Goal: Complete application form: Complete application form

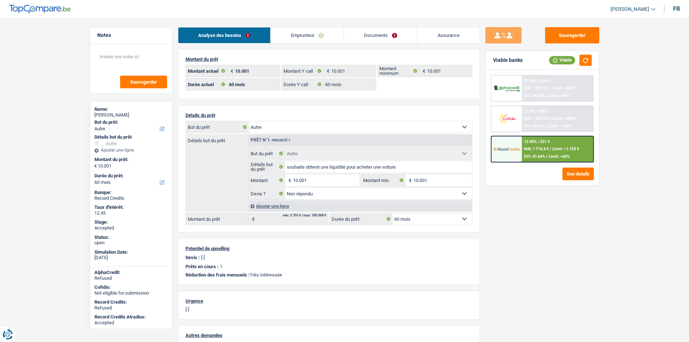
select select "other"
select select "60"
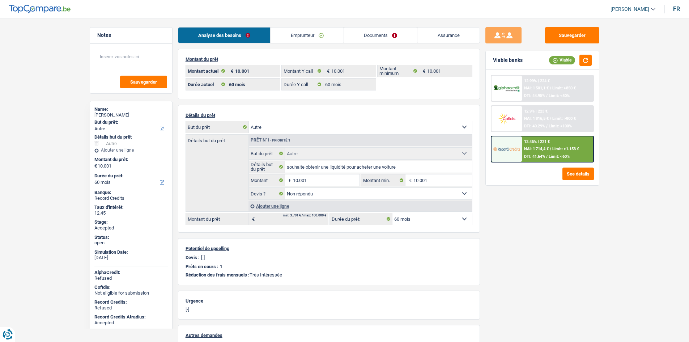
select select "other"
select select "not_answered"
select select "60"
select select "other"
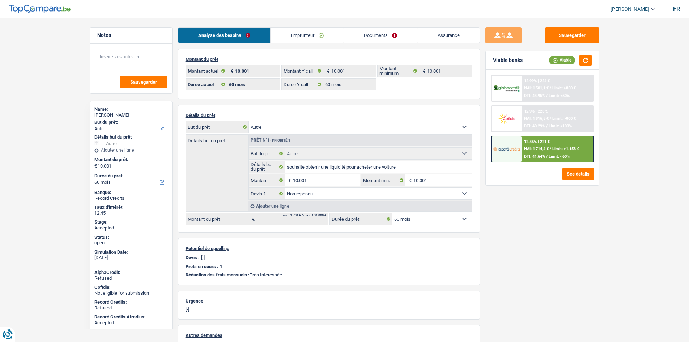
select select "other"
select select "60"
select select "other"
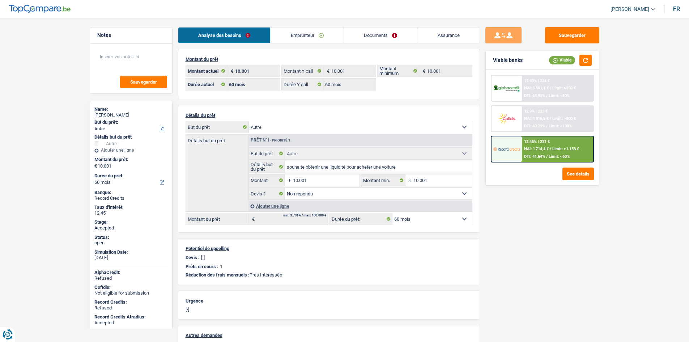
select select "other"
select select "not_answered"
click at [561, 266] on div "Sauvegarder Viable banks Viable 12.99% | 224 € NAI: 1 501,1 € / Limit: >850 € D…" at bounding box center [542, 177] width 125 height 301
click at [560, 266] on div "Sauvegarder Viable banks Viable 12.99% | 224 € NAI: 1 501,1 € / Limit: >850 € D…" at bounding box center [542, 177] width 125 height 301
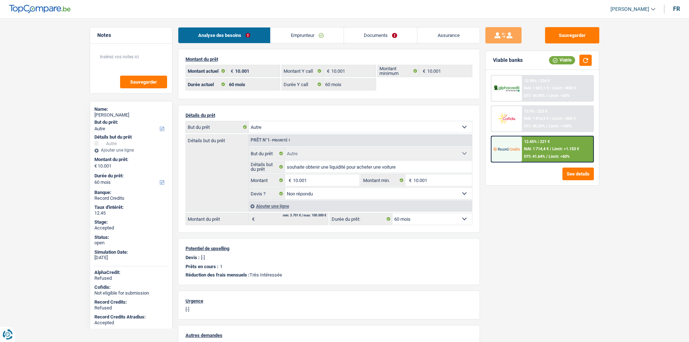
click at [42, 121] on main "Notes Sauvegarder Name: Bouchra Aarab But du prêt: Confort maison: meubles, tex…" at bounding box center [344, 228] width 689 height 435
click at [556, 147] on span "Limit: >1.153 €" at bounding box center [566, 149] width 27 height 5
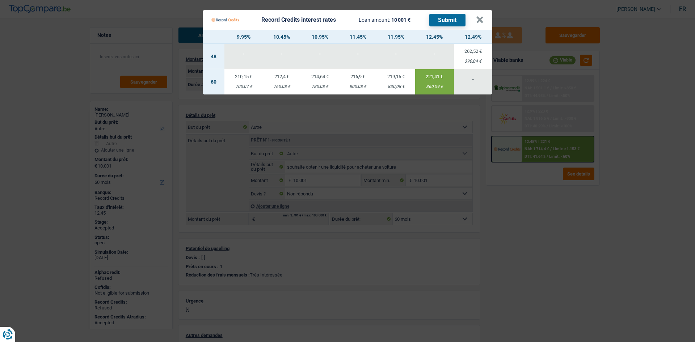
click at [566, 246] on Credits "Record Credits interest rates Loan amount: 10 001 € Submit × 9.95% 10.45% 10.95…" at bounding box center [347, 171] width 695 height 342
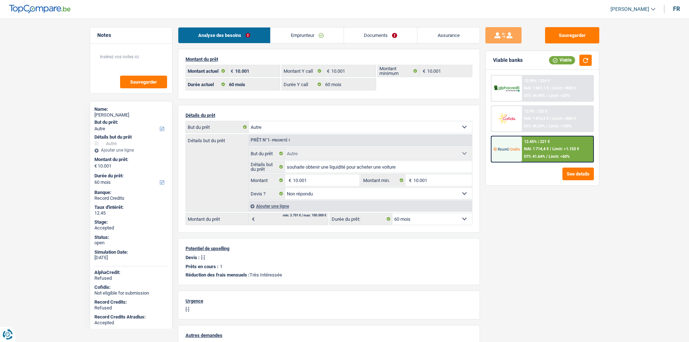
click at [542, 134] on div "12.99% | 224 € NAI: 1 501,1 € / Limit: >850 € DTI: 44.95% / Limit: <50% 12.9% |…" at bounding box center [542, 119] width 103 height 88
click at [547, 147] on span "NAI: 1 714,4 €" at bounding box center [536, 149] width 25 height 5
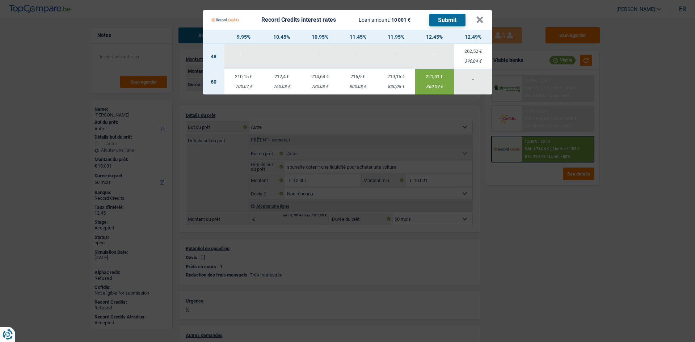
click at [555, 197] on Credits "Record Credits interest rates Loan amount: 10 001 € Submit × 9.95% 10.45% 10.95…" at bounding box center [347, 171] width 695 height 342
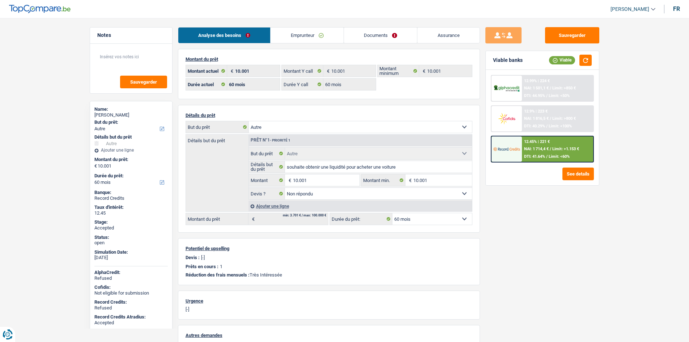
click at [56, 171] on main "Notes Sauvegarder Name: Bouchra Aarab But du prêt: Confort maison: meubles, tex…" at bounding box center [344, 228] width 689 height 435
click at [293, 36] on link "Emprunteur" at bounding box center [307, 36] width 73 height 16
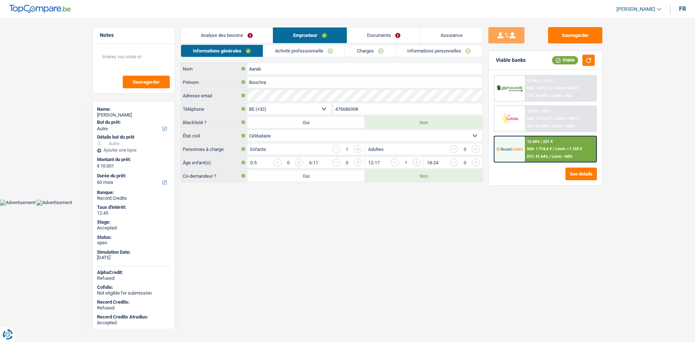
click at [248, 32] on link "Analyse des besoins" at bounding box center [227, 36] width 92 height 16
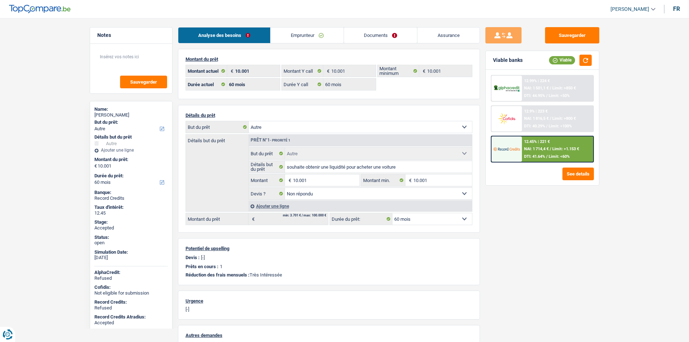
click at [536, 203] on div "Sauvegarder Viable banks Viable 12.99% | 224 € NAI: 1 501,1 € / Limit: >850 € D…" at bounding box center [542, 177] width 125 height 301
click at [539, 203] on div "Sauvegarder Viable banks Viable 12.99% | 224 € NAI: 1 501,1 € / Limit: >850 € D…" at bounding box center [542, 177] width 125 height 301
click at [547, 205] on div "Sauvegarder Viable banks Viable 12.99% | 224 € NAI: 1 501,1 € / Limit: >850 € D…" at bounding box center [542, 177] width 125 height 301
click at [546, 205] on div "Sauvegarder Viable banks Viable 12.99% | 224 € NAI: 1 501,1 € / Limit: >850 € D…" at bounding box center [542, 177] width 125 height 301
drag, startPoint x: 546, startPoint y: 207, endPoint x: 528, endPoint y: 223, distance: 23.6
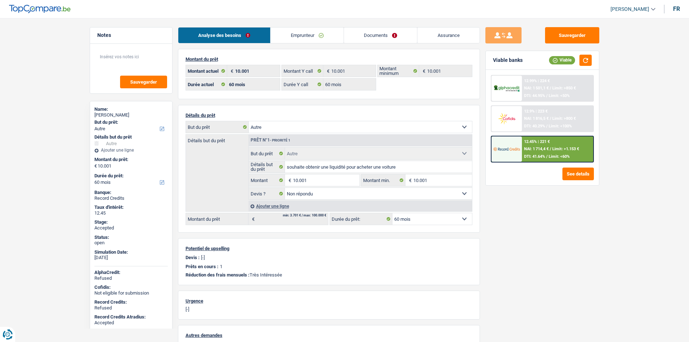
click at [528, 223] on div "Sauvegarder Viable banks Viable 12.99% | 224 € NAI: 1 501,1 € / Limit: >850 € D…" at bounding box center [542, 177] width 125 height 301
click at [604, 177] on div "Sauvegarder Viable banks Viable 12.99% | 224 € NAI: 1 501,1 € / Limit: >850 € D…" at bounding box center [542, 177] width 125 height 301
click at [574, 149] on span "Limit: >1.153 €" at bounding box center [566, 149] width 27 height 5
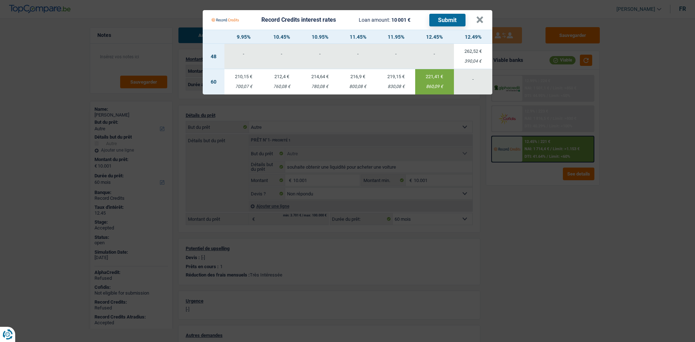
click at [629, 186] on Credits "Record Credits interest rates Loan amount: 10 001 € Submit × 9.95% 10.45% 10.95…" at bounding box center [347, 171] width 695 height 342
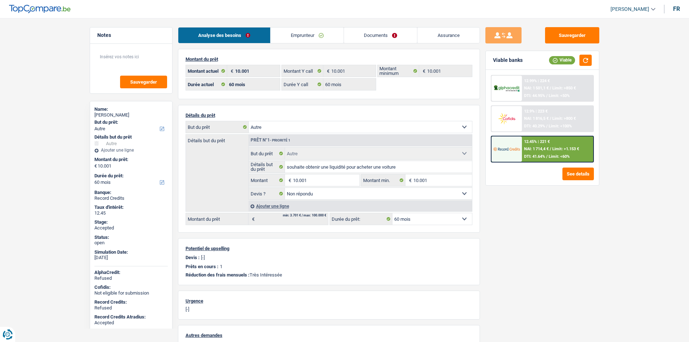
click at [629, 186] on main "Notes Sauvegarder Name: Bouchra Aarab But du prêt: Confort maison: meubles, tex…" at bounding box center [344, 228] width 689 height 435
click at [406, 218] on select "12 mois 18 mois 24 mois 30 mois 36 mois 42 mois 48 mois 60 mois Sélectionner un…" at bounding box center [433, 219] width 80 height 12
select select "48"
click at [393, 213] on select "12 mois 18 mois 24 mois 30 mois 36 mois 42 mois 48 mois 60 mois Sélectionner un…" at bounding box center [433, 219] width 80 height 12
select select "48"
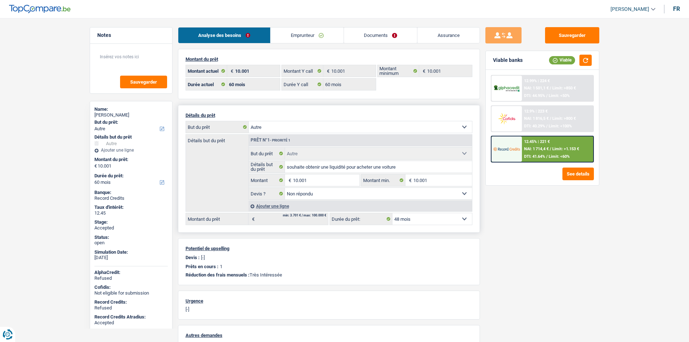
select select "48"
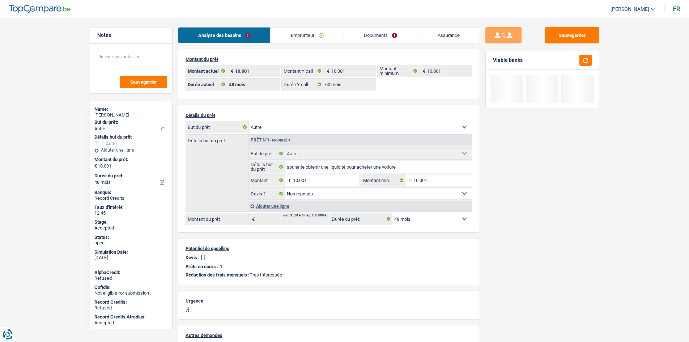
click at [542, 258] on div "Sauvegarder Viable banks" at bounding box center [542, 177] width 125 height 301
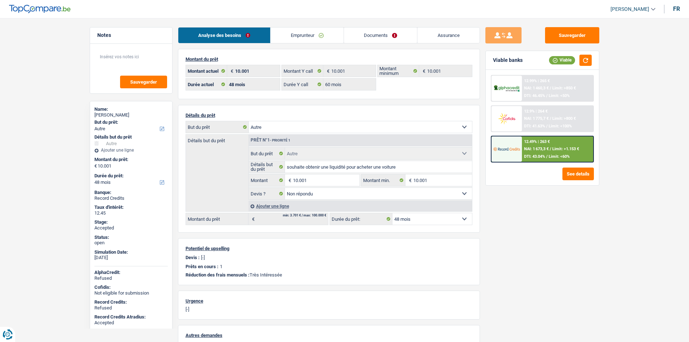
click at [550, 143] on div "12.49% | 263 €" at bounding box center [537, 141] width 26 height 5
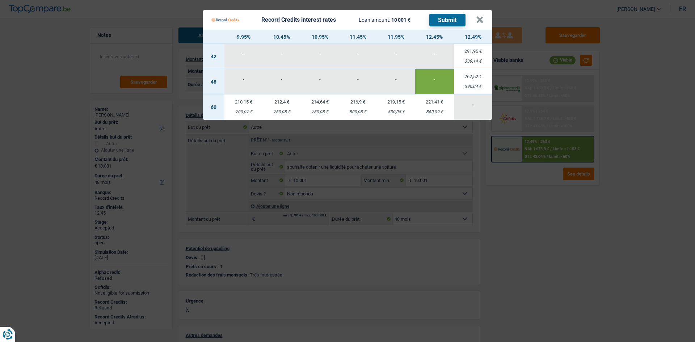
click at [51, 52] on Credits "Record Credits interest rates Loan amount: 10 001 € Submit × 9.95% 10.45% 10.95…" at bounding box center [347, 171] width 695 height 342
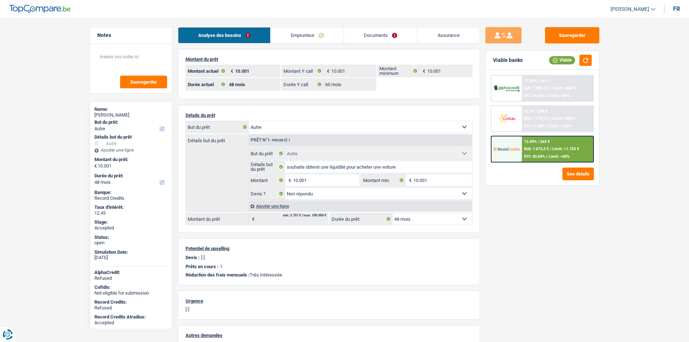
click at [298, 37] on link "Emprunteur" at bounding box center [307, 36] width 73 height 16
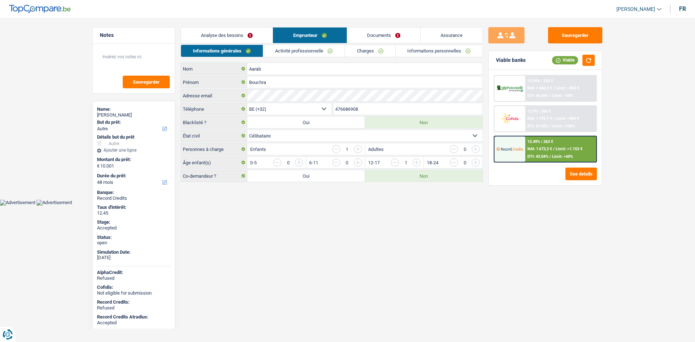
click at [277, 47] on link "Activité professionnelle" at bounding box center [303, 51] width 81 height 12
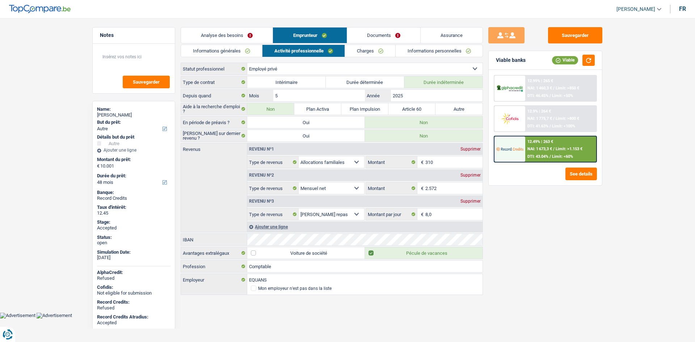
click at [360, 50] on link "Charges" at bounding box center [370, 51] width 50 height 12
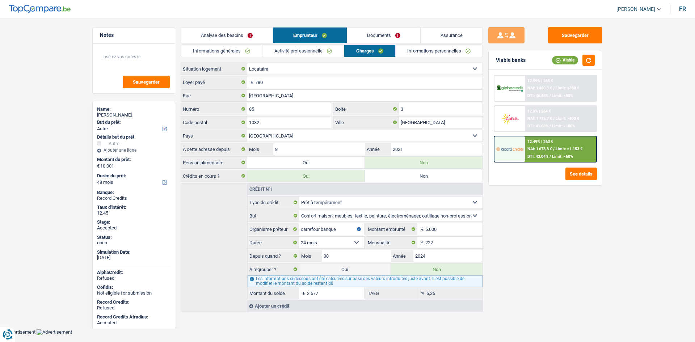
click at [240, 47] on link "Informations générales" at bounding box center [221, 51] width 81 height 12
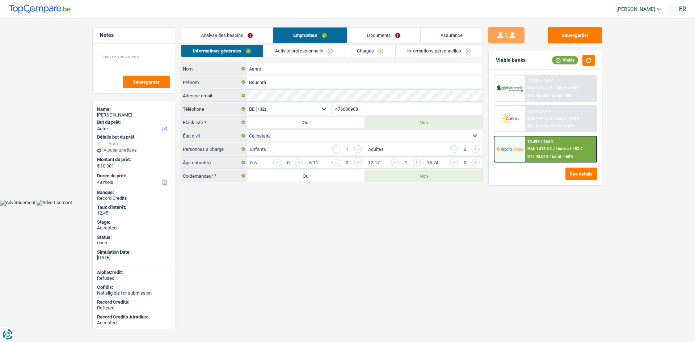
click at [243, 38] on link "Analyse des besoins" at bounding box center [227, 36] width 92 height 16
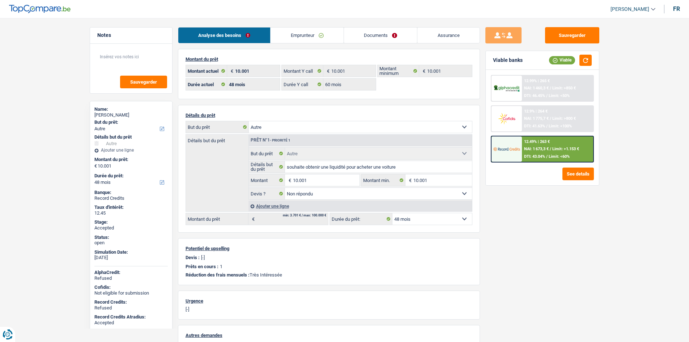
click at [558, 252] on div "Sauvegarder Viable banks Viable 12.99% | 265 € NAI: 1 460,3 € / Limit: >850 € D…" at bounding box center [542, 177] width 125 height 301
click at [545, 144] on div "12.49% | 263 €" at bounding box center [537, 141] width 26 height 5
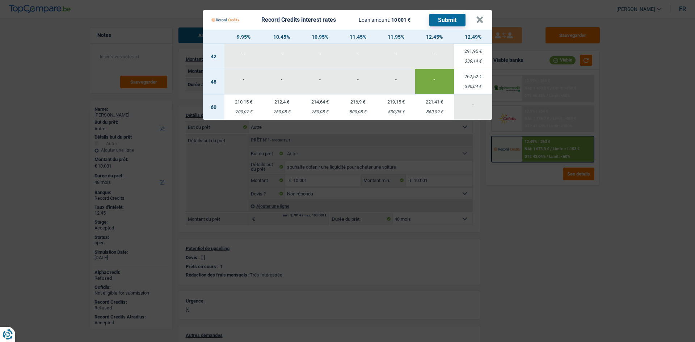
click at [560, 237] on Credits "Record Credits interest rates Loan amount: 10 001 € Submit × 9.95% 10.45% 10.95…" at bounding box center [347, 171] width 695 height 342
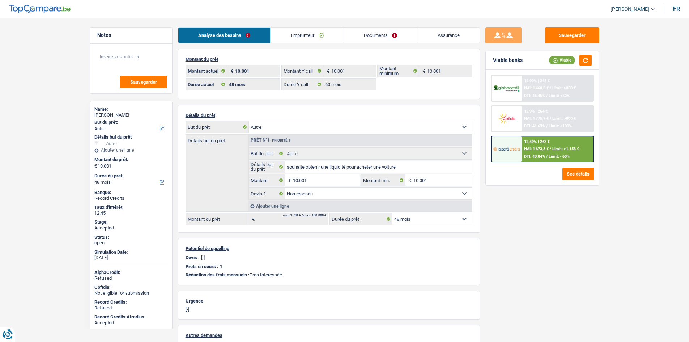
click at [72, 116] on main "Notes Sauvegarder Name: Bouchra Aarab But du prêt: Confort maison: meubles, tex…" at bounding box center [344, 228] width 689 height 435
click at [297, 33] on link "Emprunteur" at bounding box center [307, 36] width 73 height 16
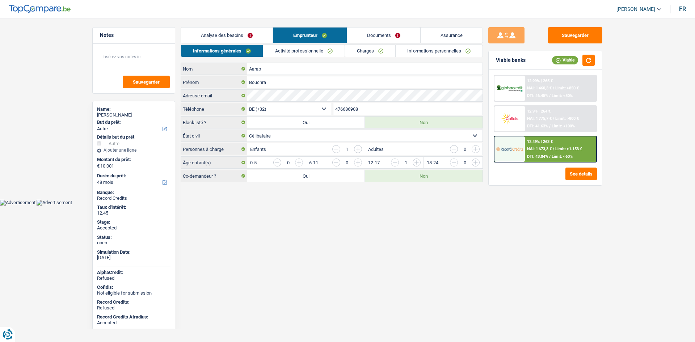
click at [299, 51] on link "Activité professionnelle" at bounding box center [303, 51] width 81 height 12
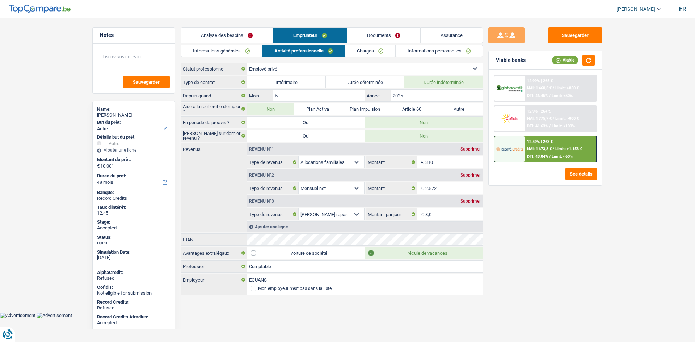
click at [352, 47] on link "Charges" at bounding box center [370, 51] width 50 height 12
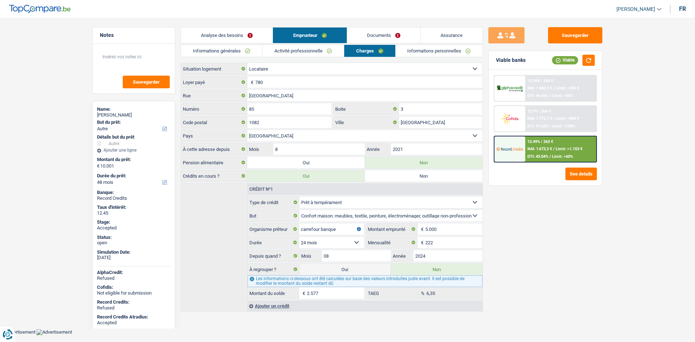
click at [430, 51] on link "Informations personnelles" at bounding box center [439, 51] width 87 height 12
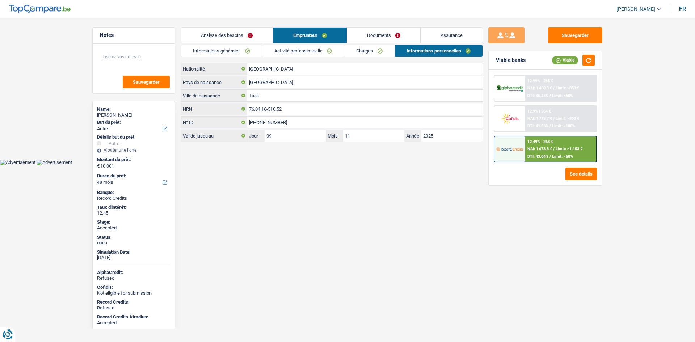
click at [397, 33] on link "Documents" at bounding box center [383, 36] width 73 height 16
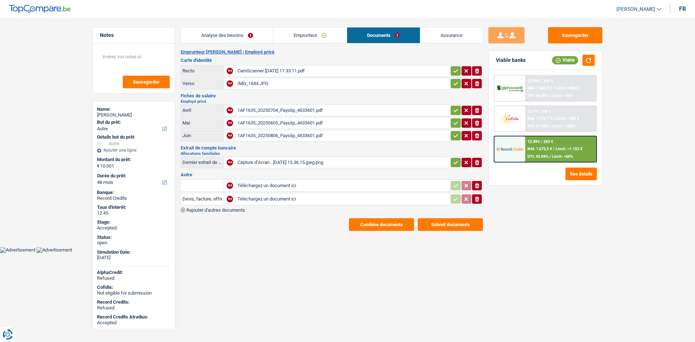
click at [624, 248] on body "Vous avez le contrôle de vos données Nous utilisons des cookies, tout comme nos…" at bounding box center [347, 132] width 695 height 242
click at [613, 247] on body "Vous avez le contrôle de vos données Nous utilisons des cookies, tout comme nos…" at bounding box center [347, 132] width 695 height 242
click at [574, 242] on div "Sauvegarder Viable banks Viable 12.99% | 265 € NAI: 1 460,3 € / Limit: >850 € D…" at bounding box center [545, 177] width 125 height 301
click at [580, 241] on div "Sauvegarder Viable banks Viable 12.99% | 265 € NAI: 1 460,3 € / Limit: >850 € D…" at bounding box center [545, 177] width 125 height 301
click at [528, 149] on span "NAI: 1 673,3 €" at bounding box center [539, 149] width 25 height 5
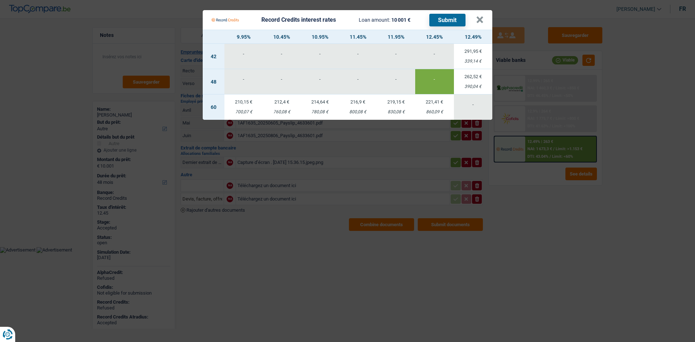
click at [561, 228] on Credits "Record Credits interest rates Loan amount: 10 001 € Submit × 9.95% 10.45% 10.95…" at bounding box center [347, 171] width 695 height 342
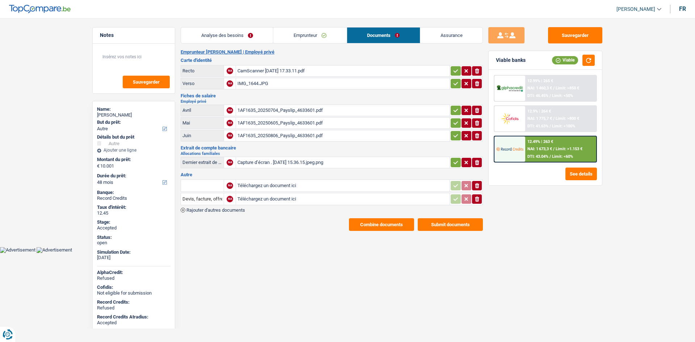
click at [613, 191] on main "Notes Sauvegarder Name: Bouchra Aarab But du prêt: Confort maison: meubles, tex…" at bounding box center [347, 129] width 695 height 236
click at [634, 138] on main "Notes Sauvegarder Name: Bouchra Aarab But du prêt: Confort maison: meubles, tex…" at bounding box center [347, 129] width 695 height 236
drag, startPoint x: 634, startPoint y: 138, endPoint x: 639, endPoint y: 112, distance: 25.7
click at [639, 112] on main "Notes Sauvegarder Name: Bouchra Aarab But du prêt: Confort maison: meubles, tex…" at bounding box center [347, 129] width 695 height 236
drag, startPoint x: 639, startPoint y: 112, endPoint x: 645, endPoint y: 103, distance: 11.2
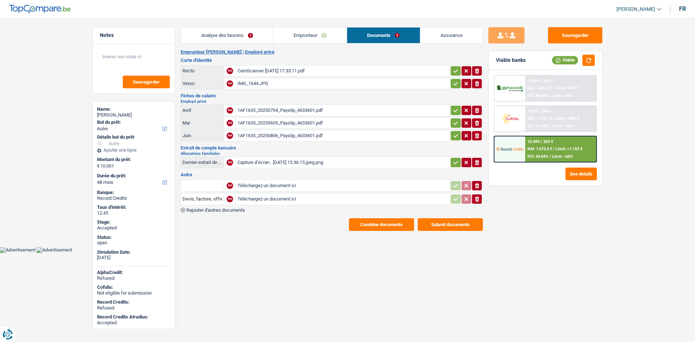
click at [645, 103] on main "Notes Sauvegarder Name: Bouchra Aarab But du prêt: Confort maison: meubles, tex…" at bounding box center [347, 129] width 695 height 236
drag, startPoint x: 645, startPoint y: 103, endPoint x: 649, endPoint y: 94, distance: 9.4
click at [649, 94] on main "Notes Sauvegarder Name: Bouchra Aarab But du prêt: Confort maison: meubles, tex…" at bounding box center [347, 129] width 695 height 236
click at [639, 107] on main "Notes Sauvegarder Name: Bouchra Aarab But du prêt: Confort maison: meubles, tex…" at bounding box center [347, 129] width 695 height 236
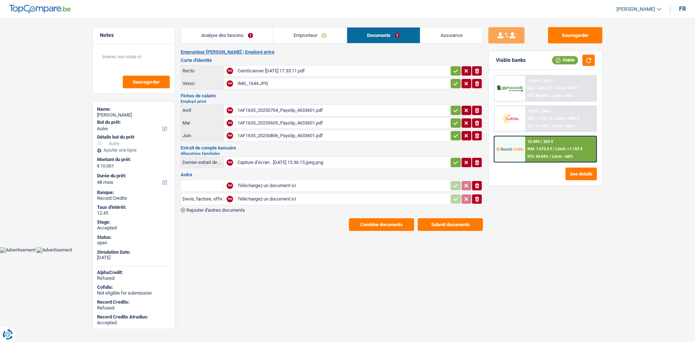
click at [557, 144] on div "12.49% | 263 € NAI: 1 673,3 € / Limit: >1.153 € DTI: 43.04% / Limit: <60%" at bounding box center [560, 148] width 71 height 25
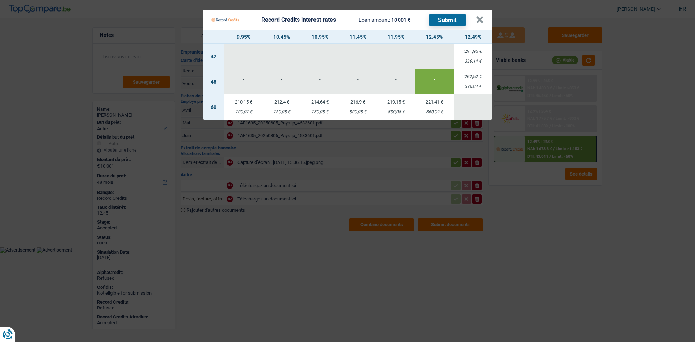
click at [480, 80] on td "262,52 € 390,04 €" at bounding box center [473, 81] width 38 height 25
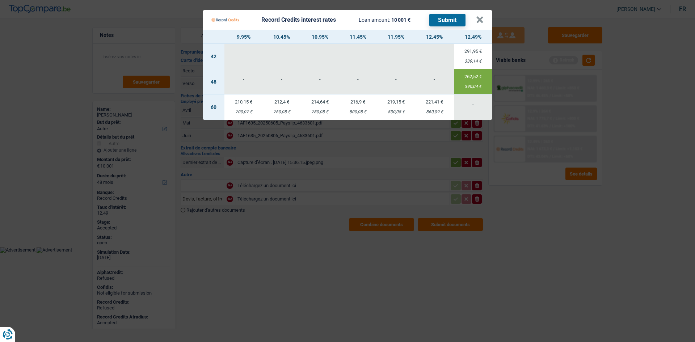
click at [625, 121] on Credits "Record Credits interest rates Loan amount: 10 001 € Submit × 9.95% 10.45% 10.95…" at bounding box center [347, 171] width 695 height 342
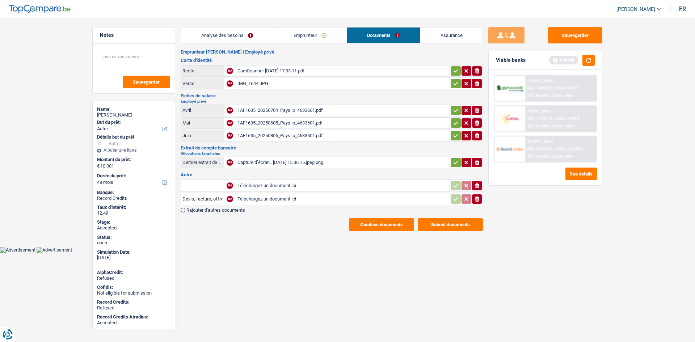
click at [632, 124] on main "Notes Sauvegarder Name: Bouchra Aarab But du prêt: Confort maison: meubles, tex…" at bounding box center [347, 129] width 695 height 236
click at [588, 63] on button "button" at bounding box center [588, 60] width 12 height 11
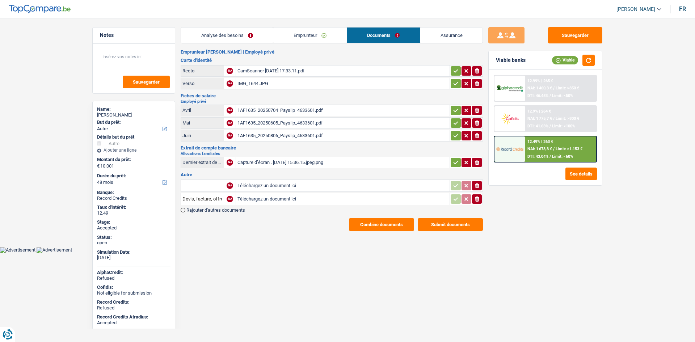
click at [567, 146] on div "12.49% | 263 € NAI: 1 673,3 € / Limit: >1.153 € DTI: 43.04% / Limit: <60%" at bounding box center [560, 148] width 71 height 25
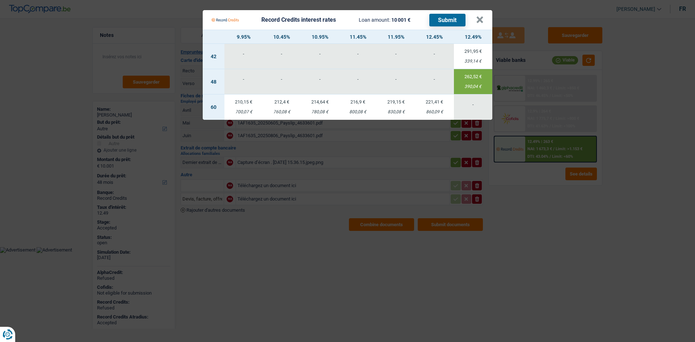
click at [569, 214] on Credits "Record Credits interest rates Loan amount: 10 001 € Submit × 9.95% 10.45% 10.95…" at bounding box center [347, 171] width 695 height 342
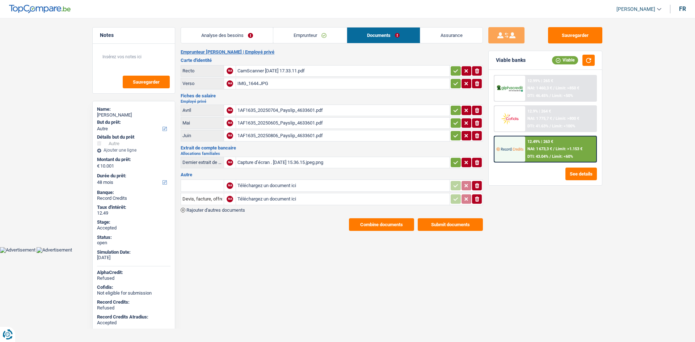
click at [580, 145] on div "12.49% | 263 € NAI: 1 673,3 € / Limit: >1.153 € DTI: 43.04% / Limit: <60%" at bounding box center [560, 148] width 71 height 25
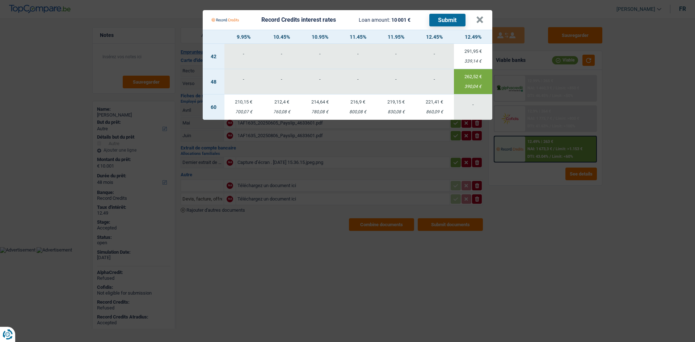
click at [150, 31] on Credits "Record Credits interest rates Loan amount: 10 001 € Submit × 9.95% 10.45% 10.95…" at bounding box center [347, 171] width 695 height 342
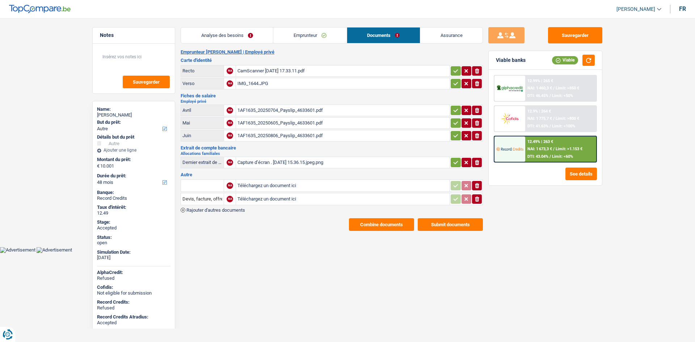
click at [298, 38] on link "Emprunteur" at bounding box center [309, 36] width 73 height 16
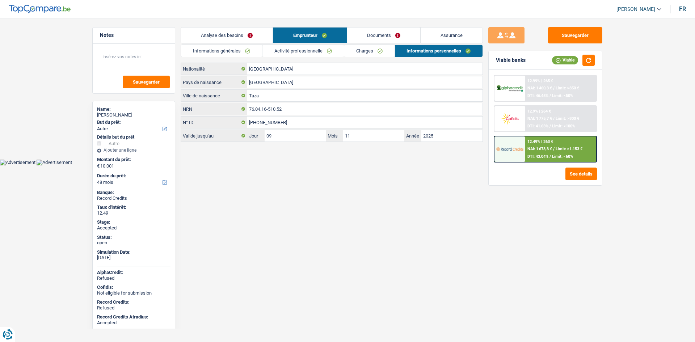
click at [356, 56] on link "Charges" at bounding box center [369, 51] width 50 height 12
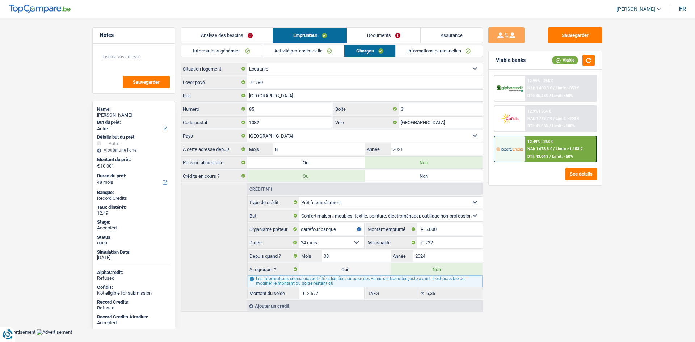
click at [569, 245] on div "Sauvegarder Viable banks Viable 12.99% | 265 € NAI: 1 460,3 € / Limit: >850 € D…" at bounding box center [545, 177] width 125 height 301
click at [7, 99] on main "Notes Sauvegarder Name: Bouchra Aarab But du prêt: Confort maison: meubles, tex…" at bounding box center [347, 170] width 695 height 318
click at [672, 251] on main "Notes Sauvegarder Name: Bouchra Aarab But du prêt: Confort maison: meubles, tex…" at bounding box center [347, 170] width 695 height 318
click at [593, 33] on button "Sauvegarder" at bounding box center [575, 35] width 54 height 16
click at [614, 283] on main "Notes Sauvegarder Name: Bouchra Aarab But du prêt: Confort maison: meubles, tex…" at bounding box center [347, 170] width 695 height 318
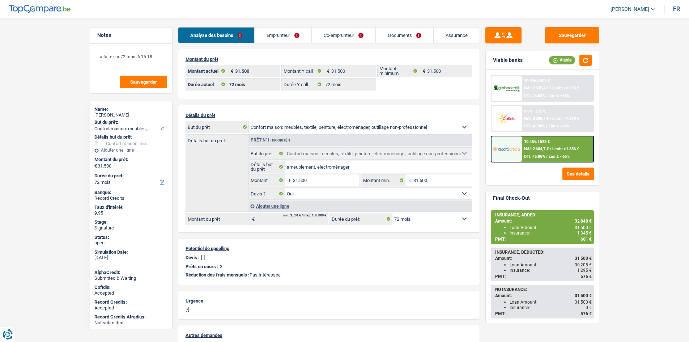
select select "household"
select select "72"
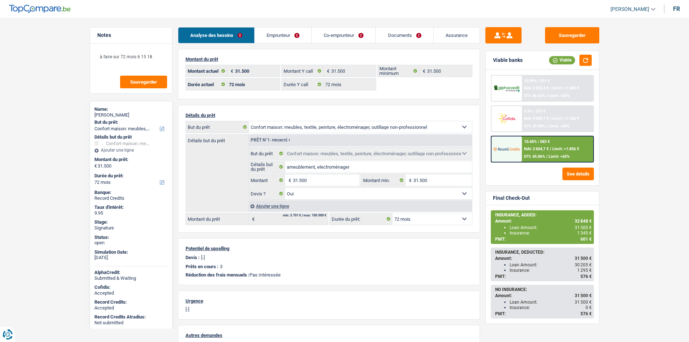
select select "household"
select select "yes"
select select "72"
click at [297, 33] on link "Emprunteur" at bounding box center [283, 36] width 57 height 16
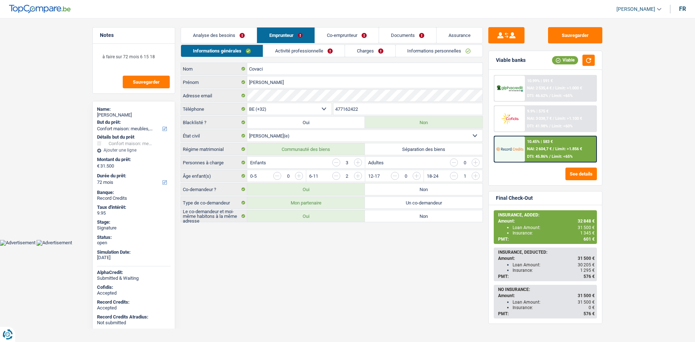
click at [363, 53] on link "Charges" at bounding box center [370, 51] width 50 height 12
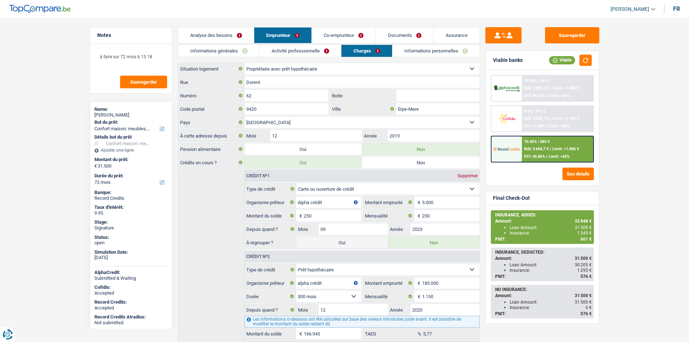
click at [420, 49] on link "Informations personnelles" at bounding box center [436, 51] width 87 height 12
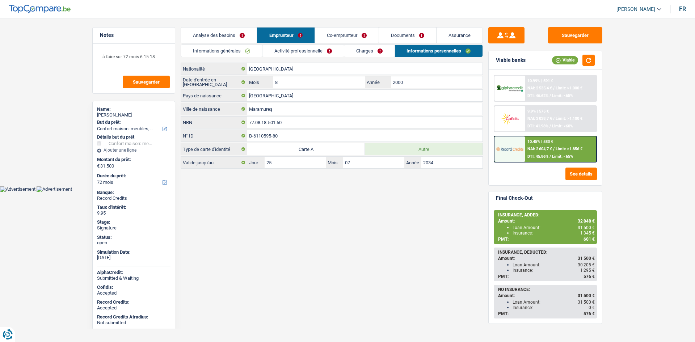
click at [378, 48] on link "Charges" at bounding box center [369, 51] width 50 height 12
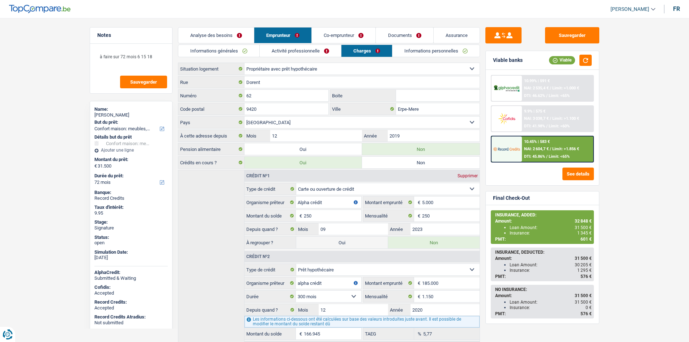
click at [417, 49] on link "Informations personnelles" at bounding box center [436, 51] width 87 height 12
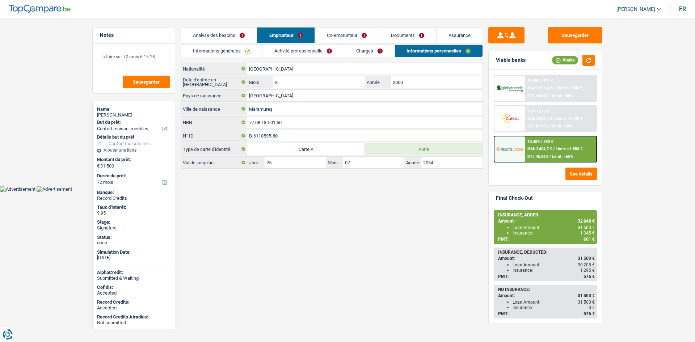
click at [454, 35] on link "Assurance" at bounding box center [459, 36] width 46 height 16
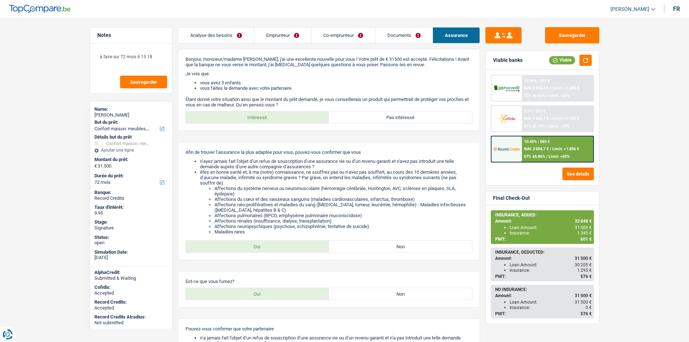
click at [261, 35] on link "Emprunteur" at bounding box center [282, 36] width 57 height 16
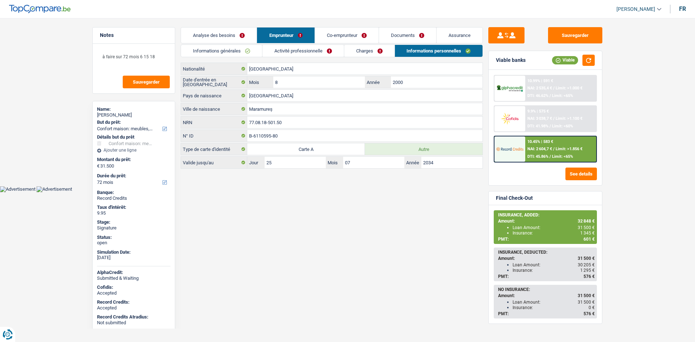
click at [366, 48] on link "Charges" at bounding box center [369, 51] width 50 height 12
